Goal: Share content: Share content

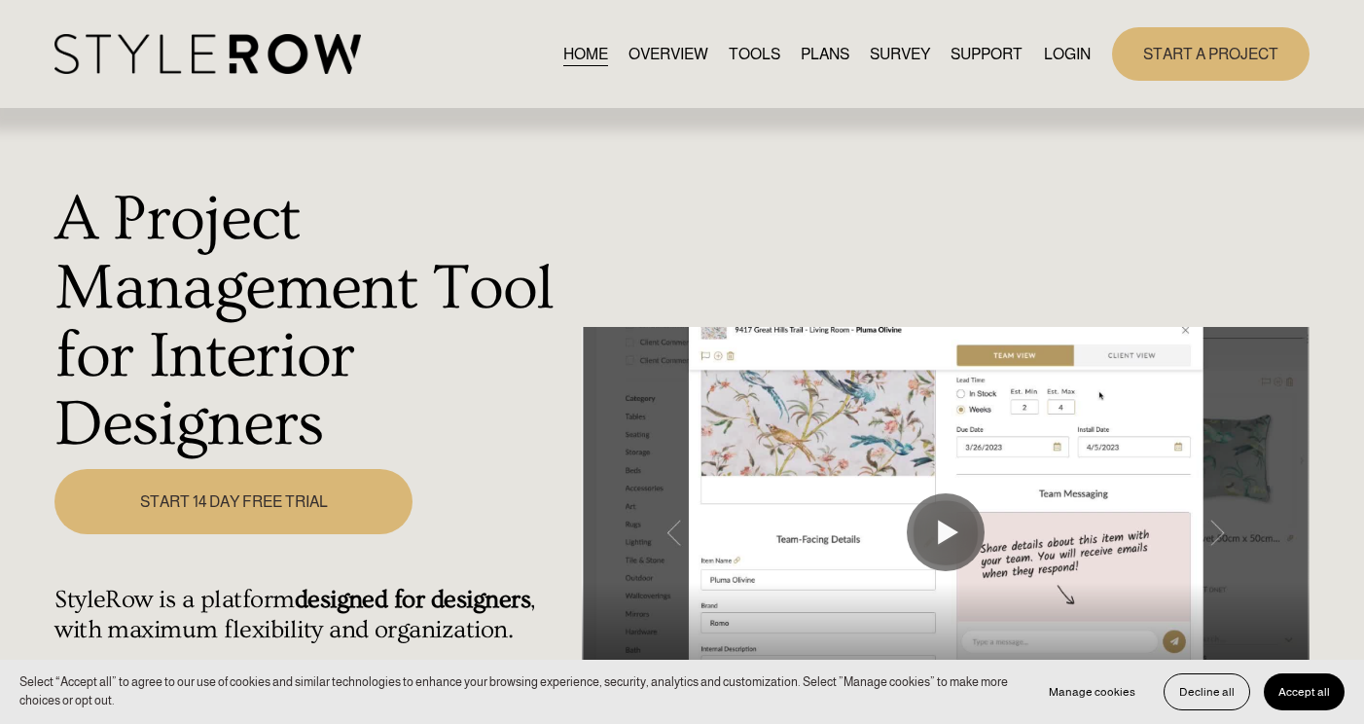
click at [1072, 51] on link "LOGIN" at bounding box center [1067, 54] width 47 height 26
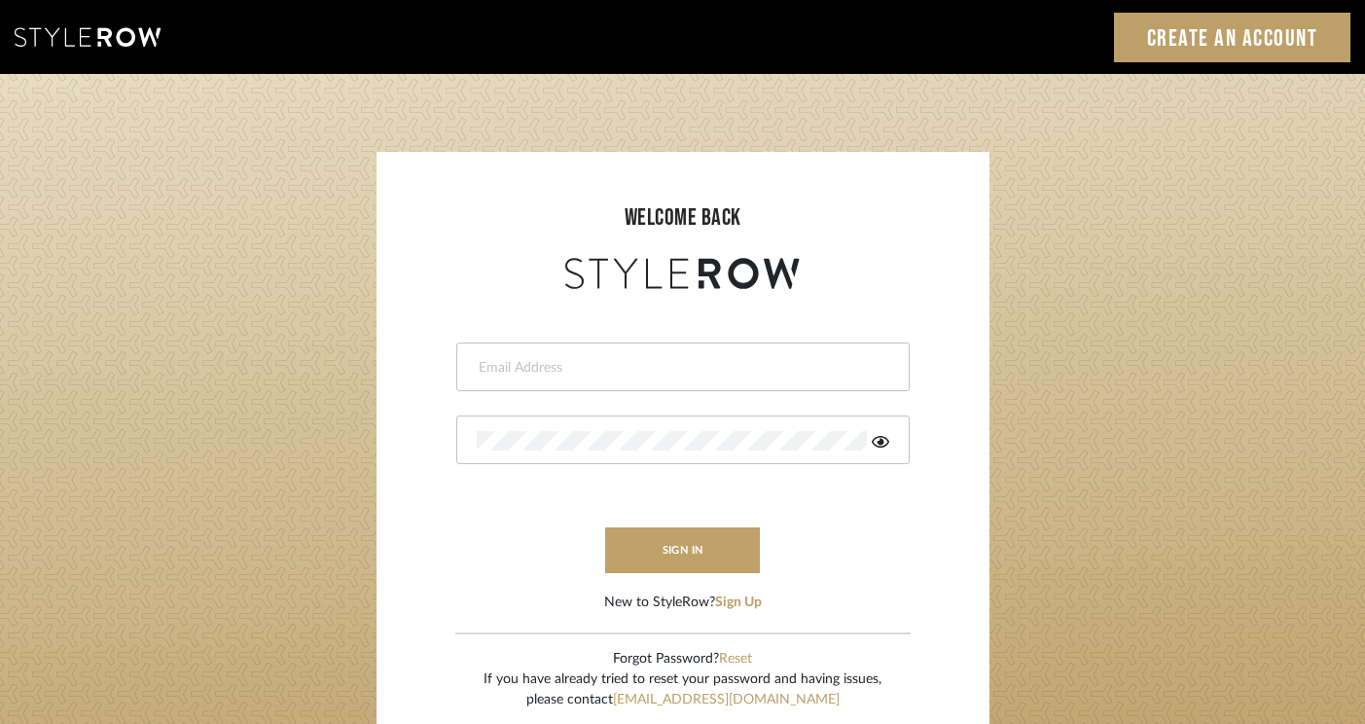
type input "[PERSON_NAME][EMAIL_ADDRESS][DOMAIN_NAME]"
click at [627, 575] on form "felicia@onyxandoakinteriors.com sign in New to StyleRow? Sign Up" at bounding box center [683, 453] width 574 height 319
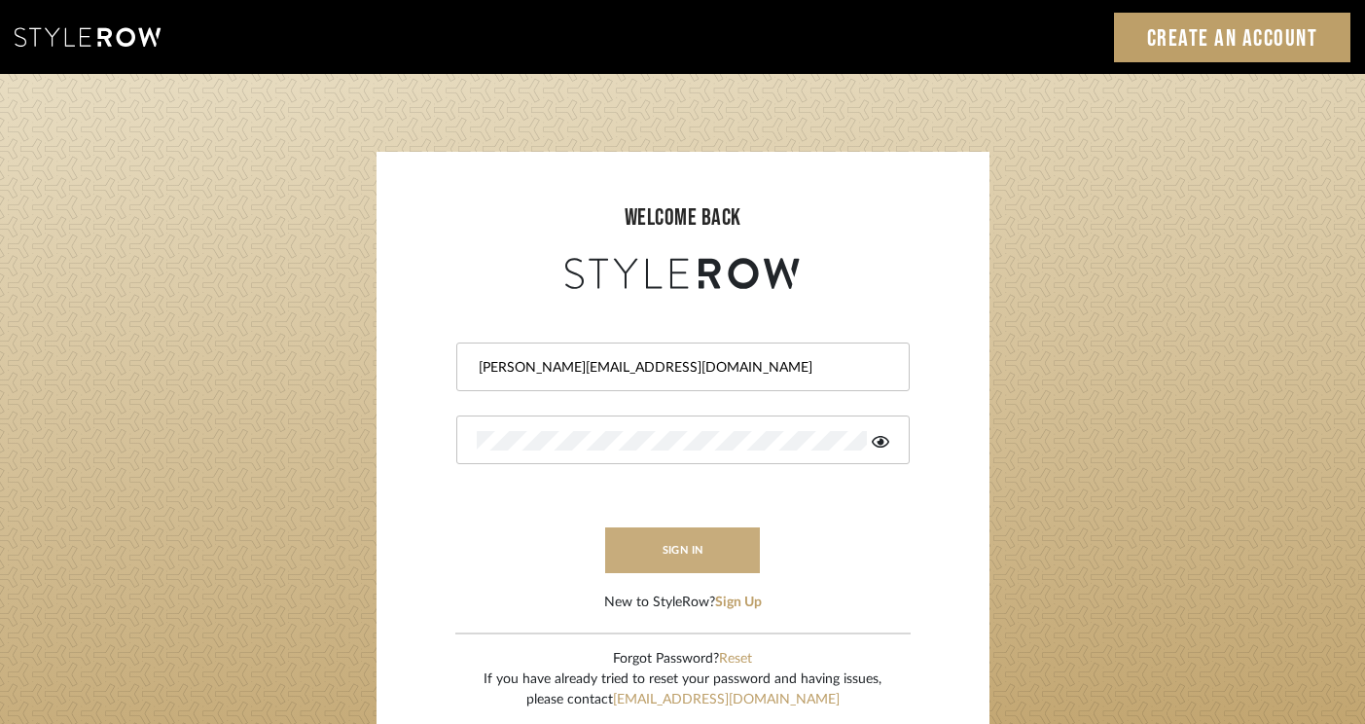
click at [674, 558] on button "sign in" at bounding box center [683, 550] width 156 height 46
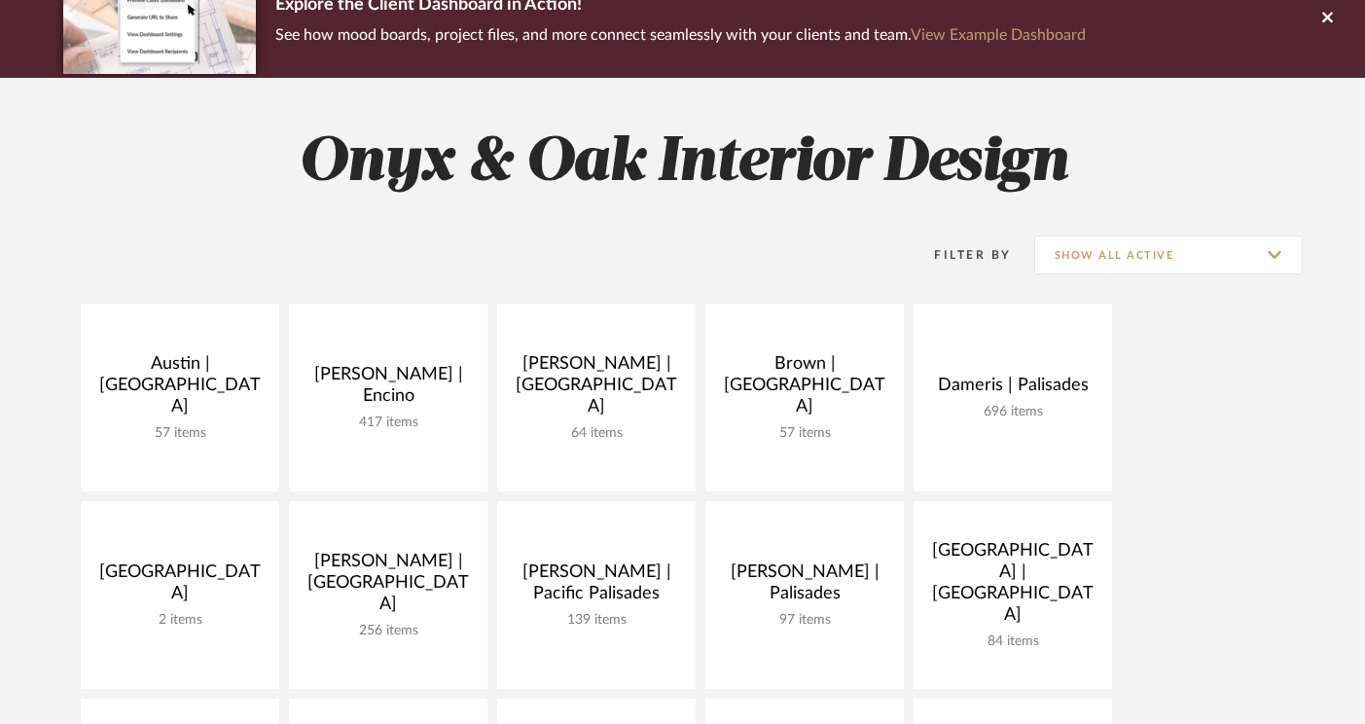
scroll to position [625, 0]
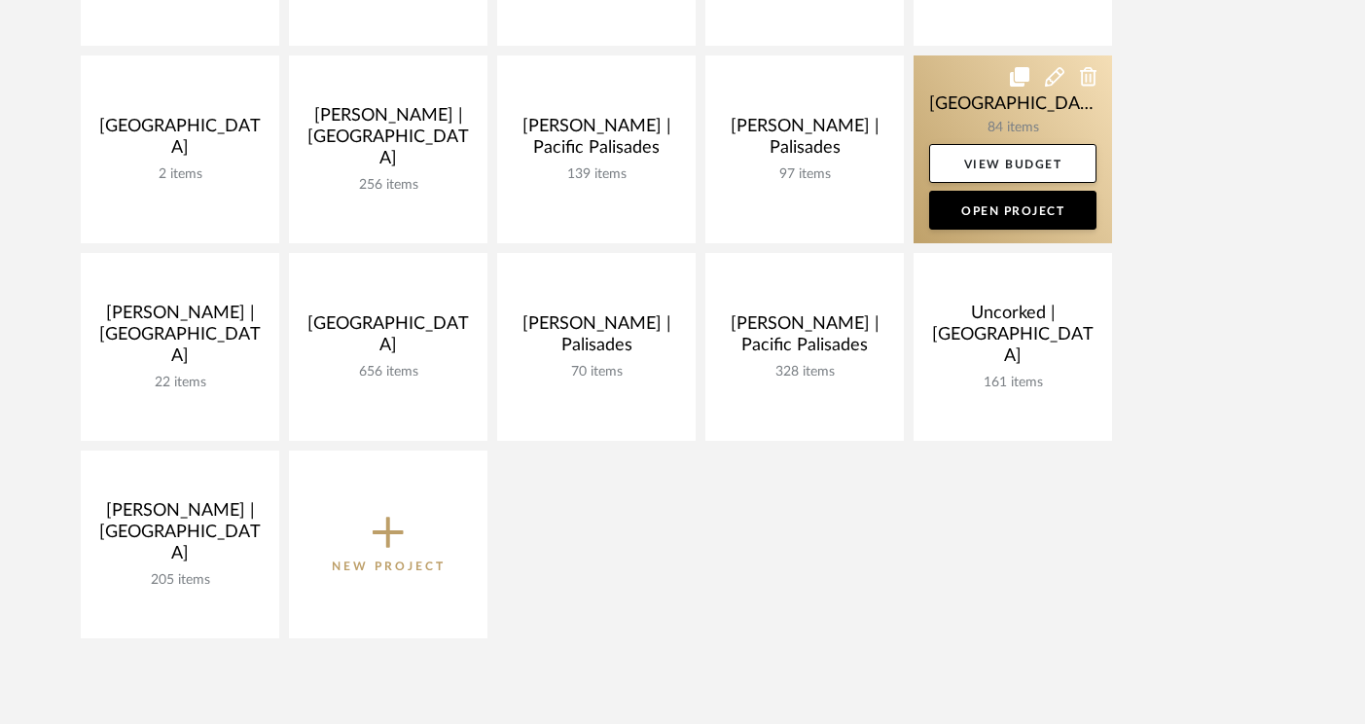
click at [970, 109] on link at bounding box center [1012, 149] width 198 height 188
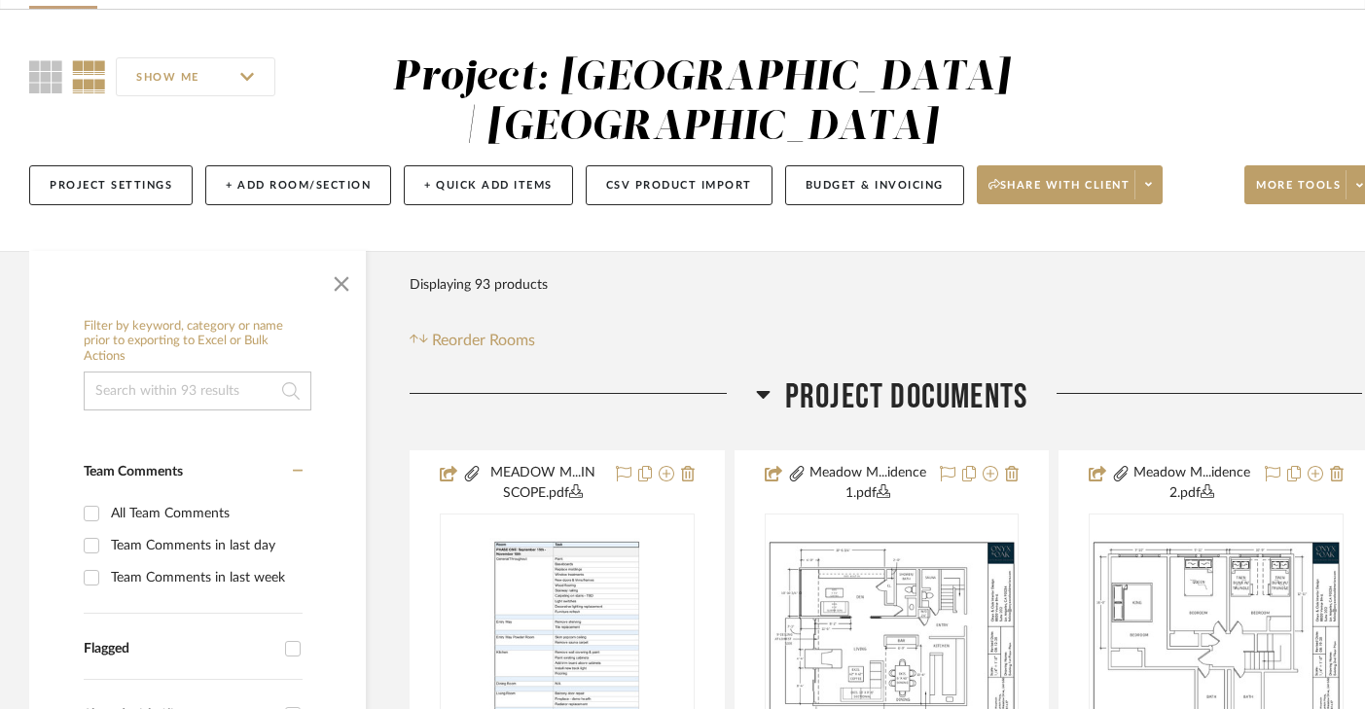
scroll to position [238, 0]
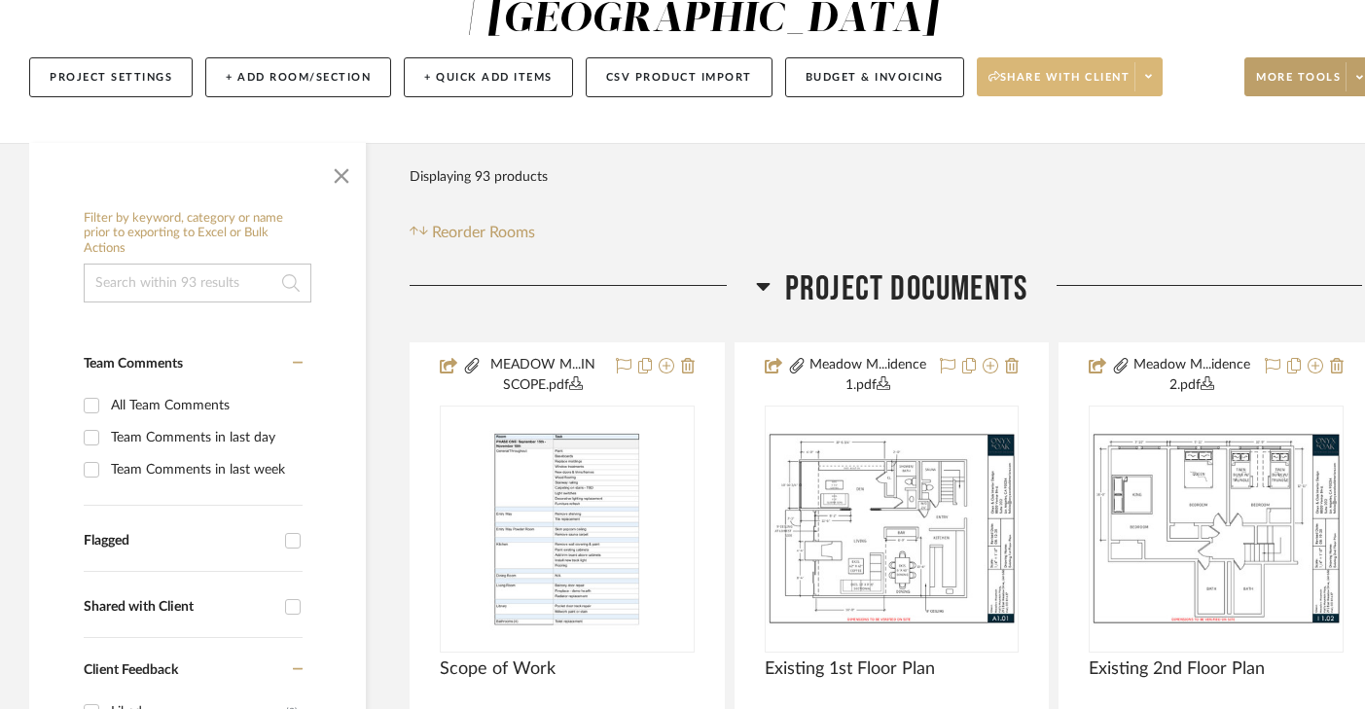
click at [1027, 84] on span "Share with client" at bounding box center [1059, 84] width 142 height 29
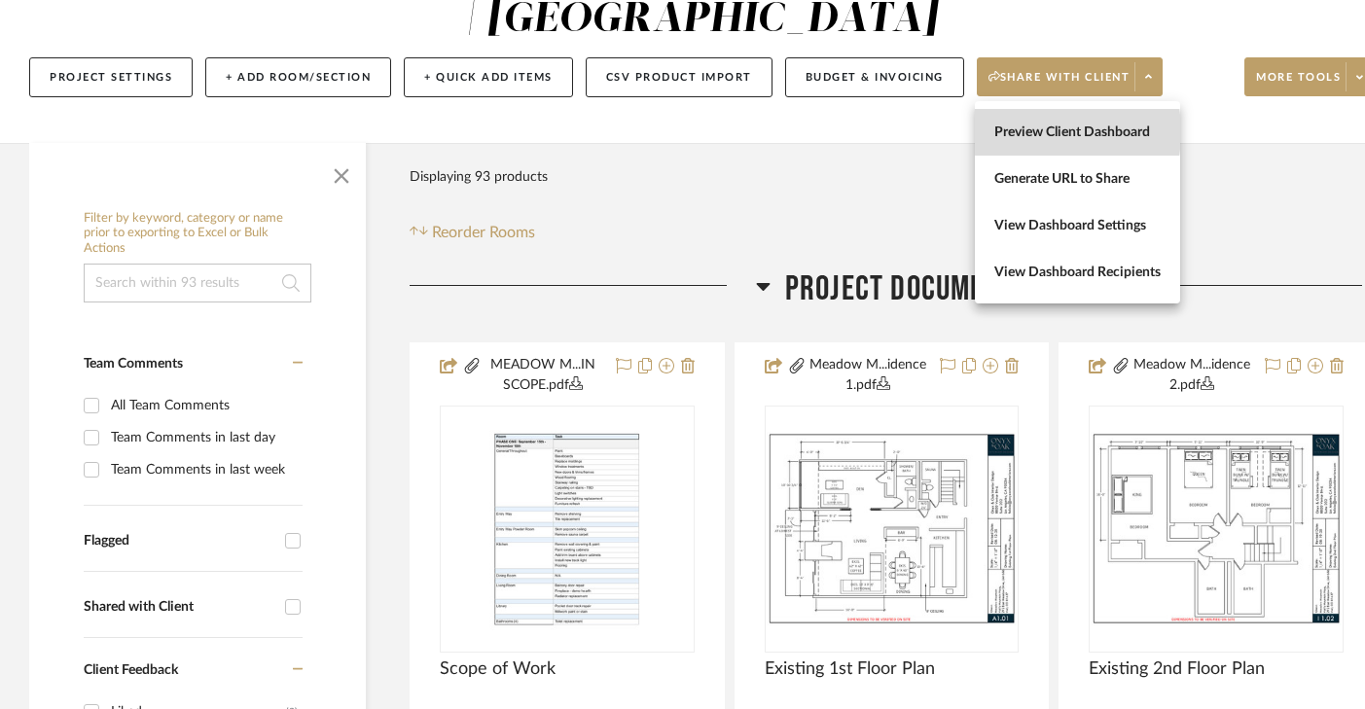
click at [1024, 132] on span "Preview Client Dashboard" at bounding box center [1077, 133] width 166 height 17
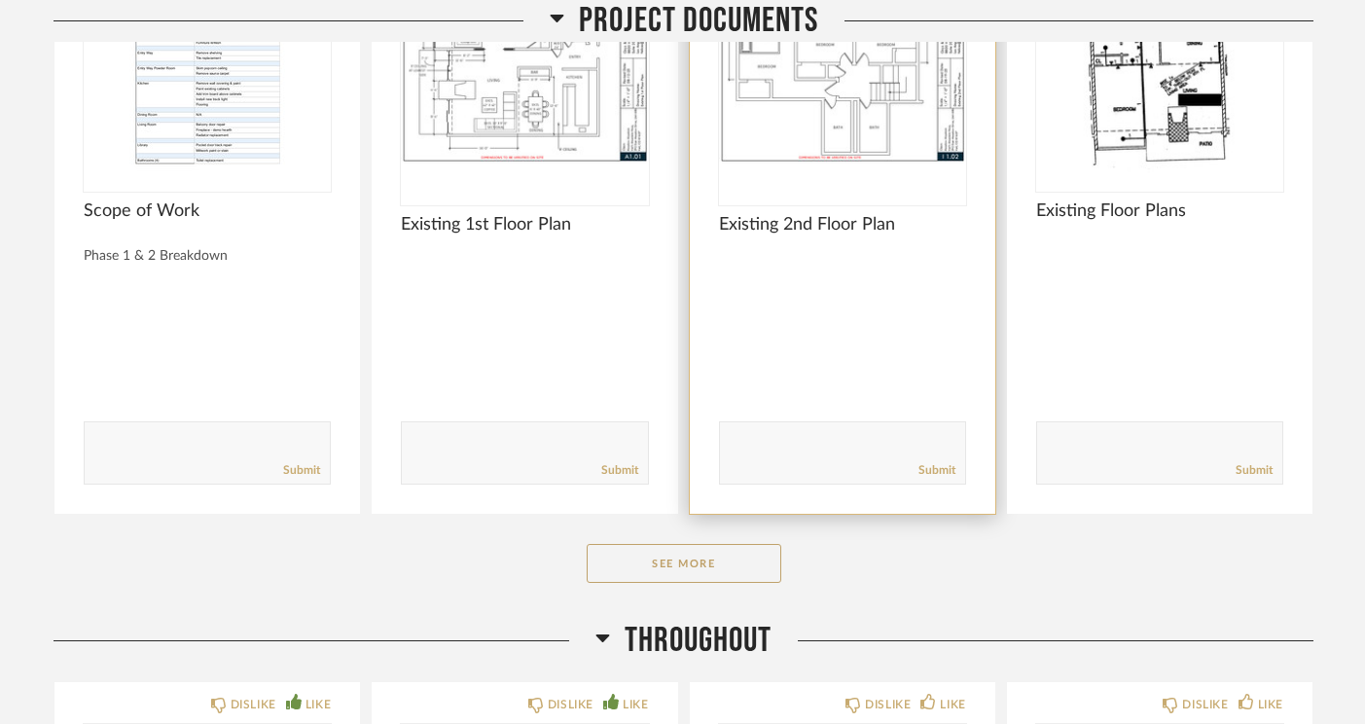
scroll to position [579, 0]
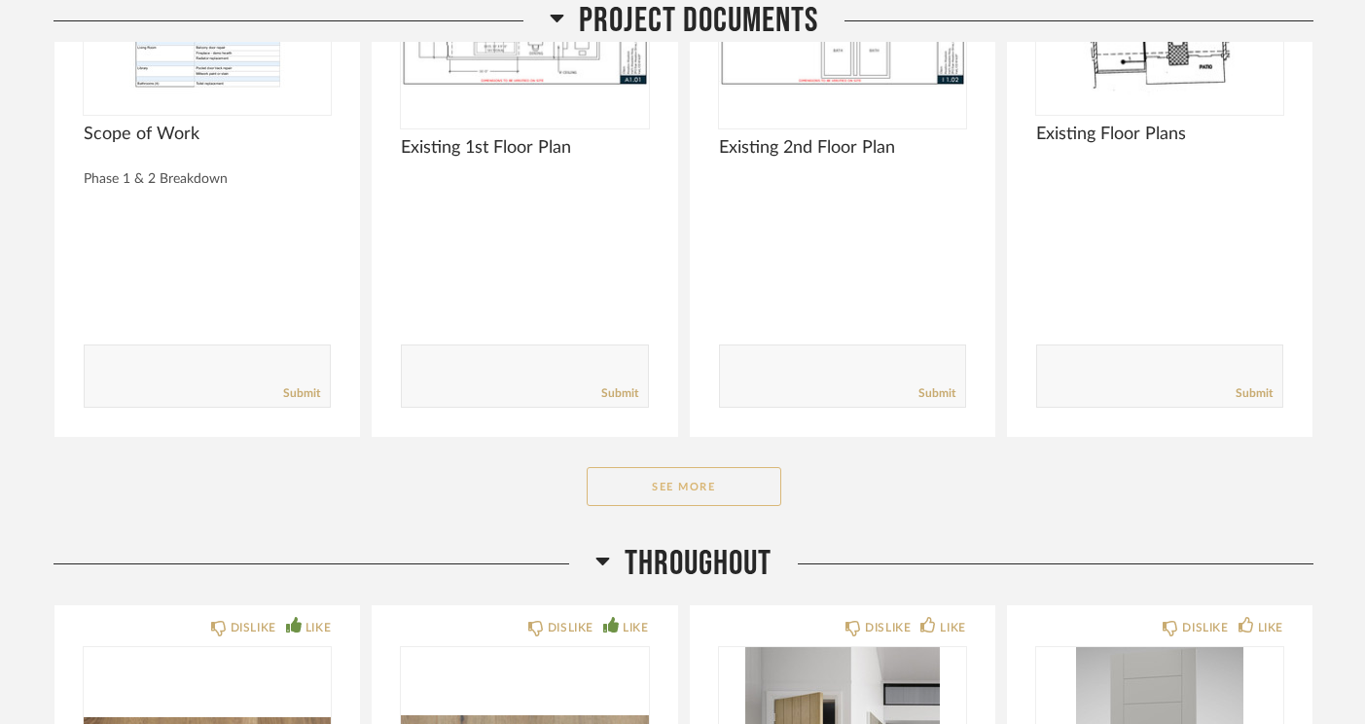
click at [725, 467] on button "See More" at bounding box center [684, 486] width 195 height 39
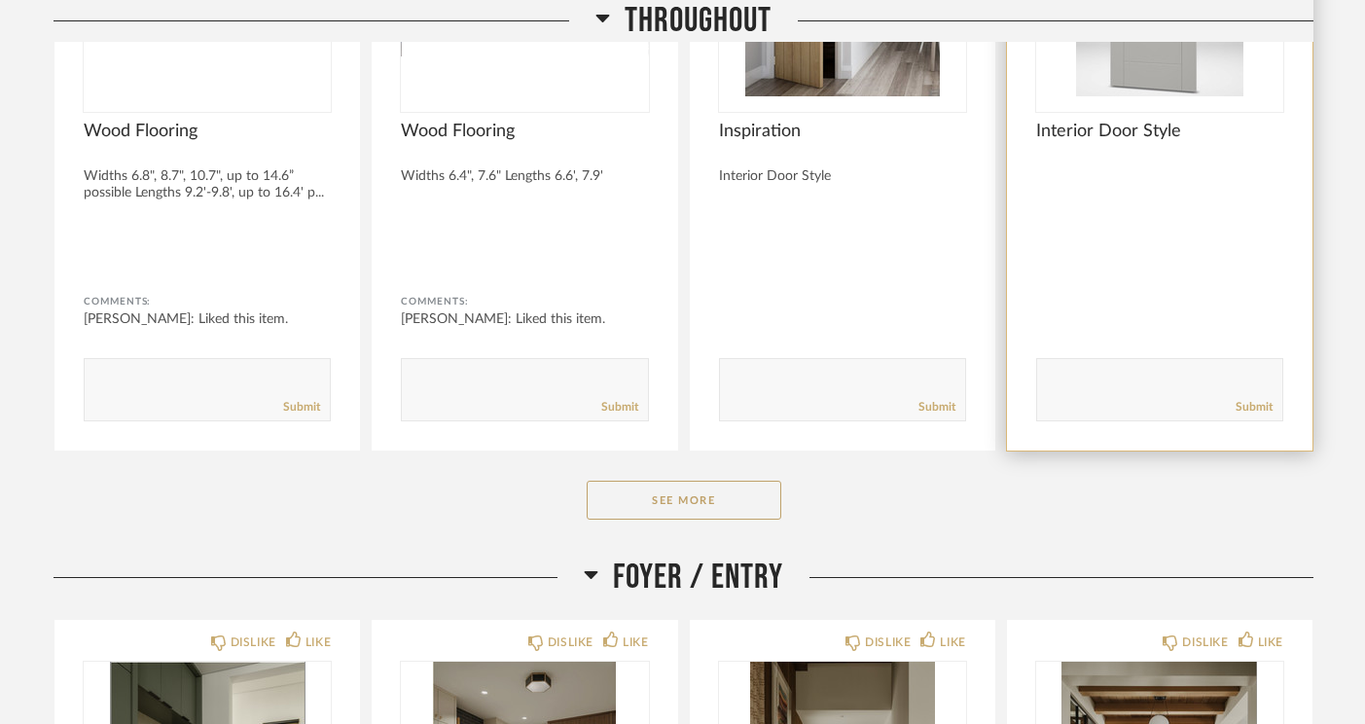
scroll to position [1974, 0]
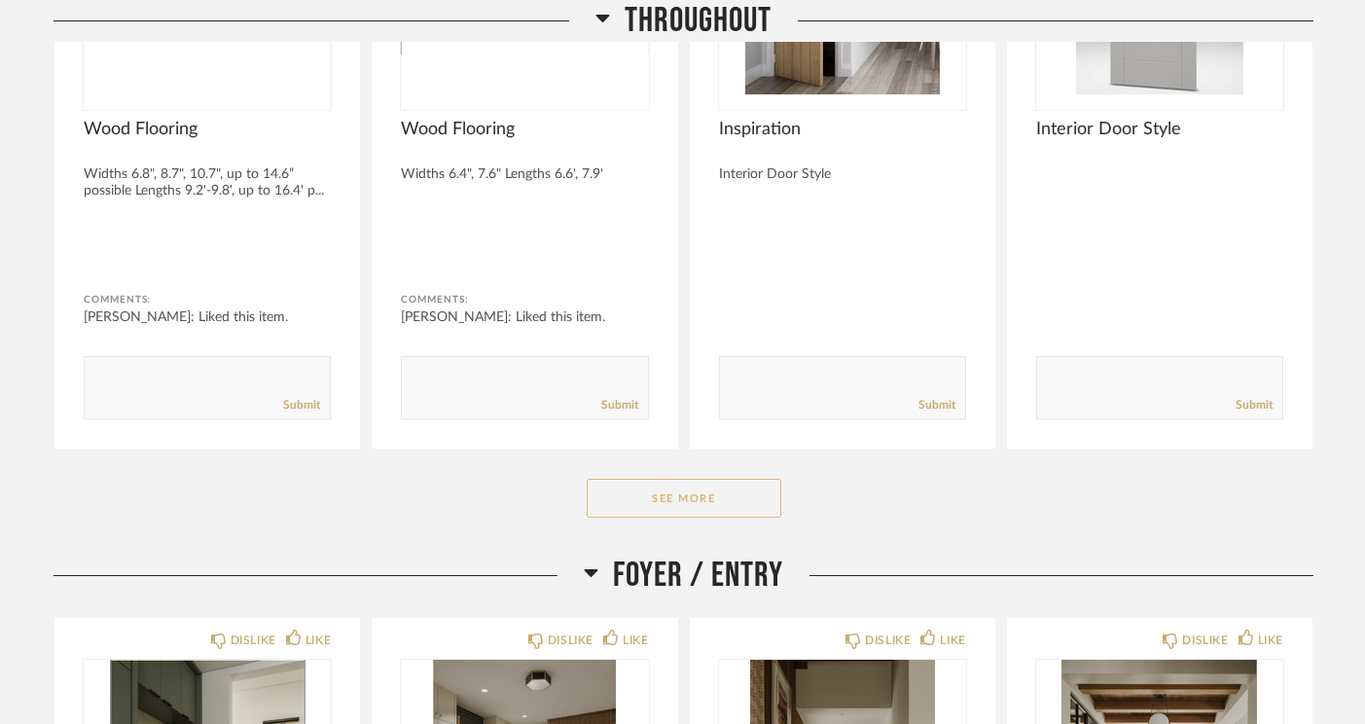
click at [678, 479] on button "See More" at bounding box center [684, 498] width 195 height 39
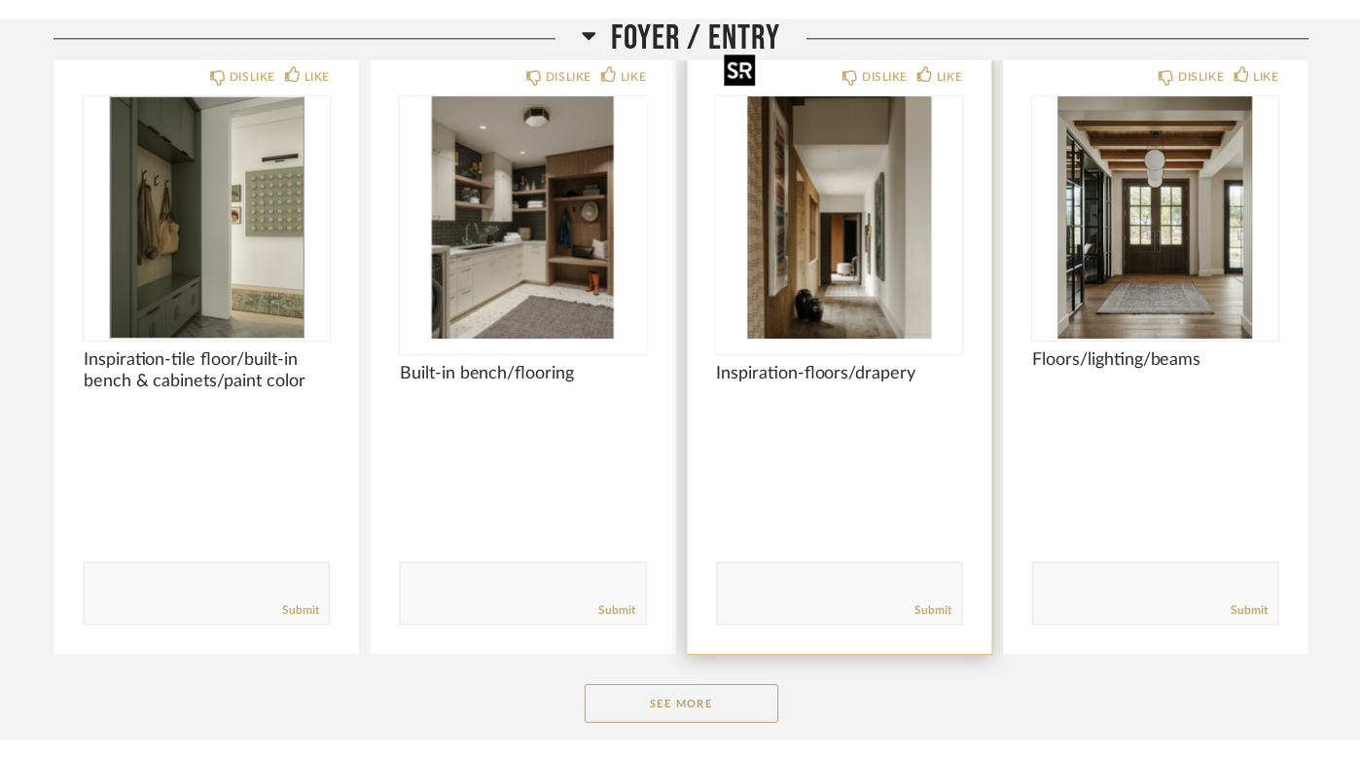
scroll to position [3333, 0]
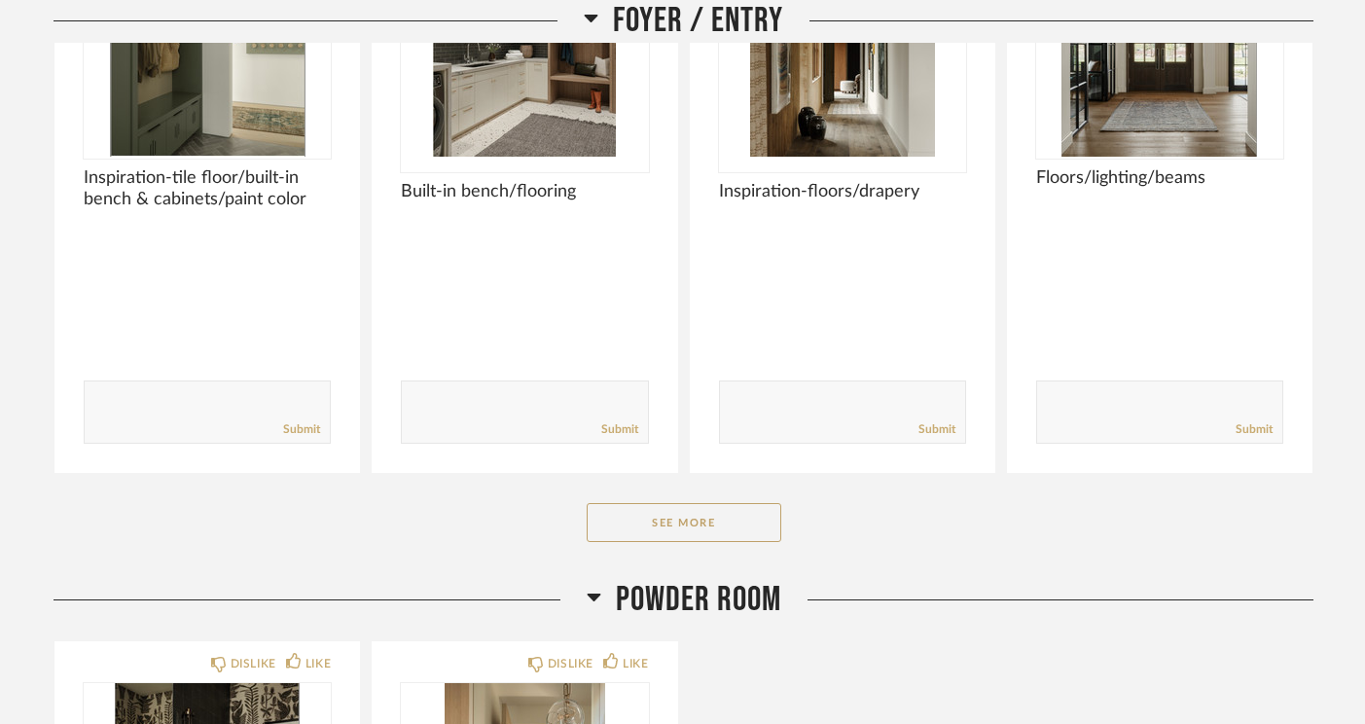
click at [751, 496] on div "Foyer / Entry DISLIKE LIKE Inspiration-tile floor/built-in bench & cabinets/pai…" at bounding box center [684, 192] width 1260 height 769
click at [742, 503] on button "See More" at bounding box center [684, 522] width 195 height 39
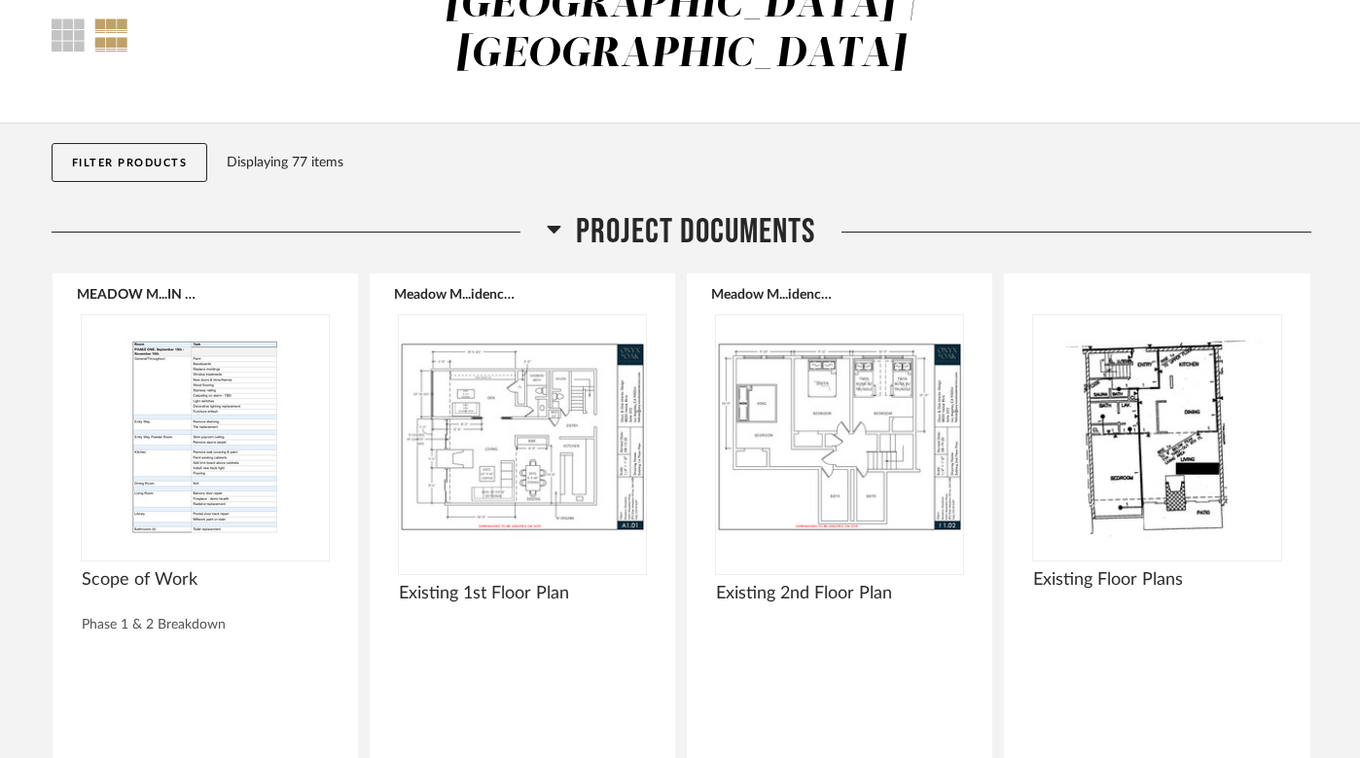
scroll to position [0, 0]
